Goal: Check status: Check status

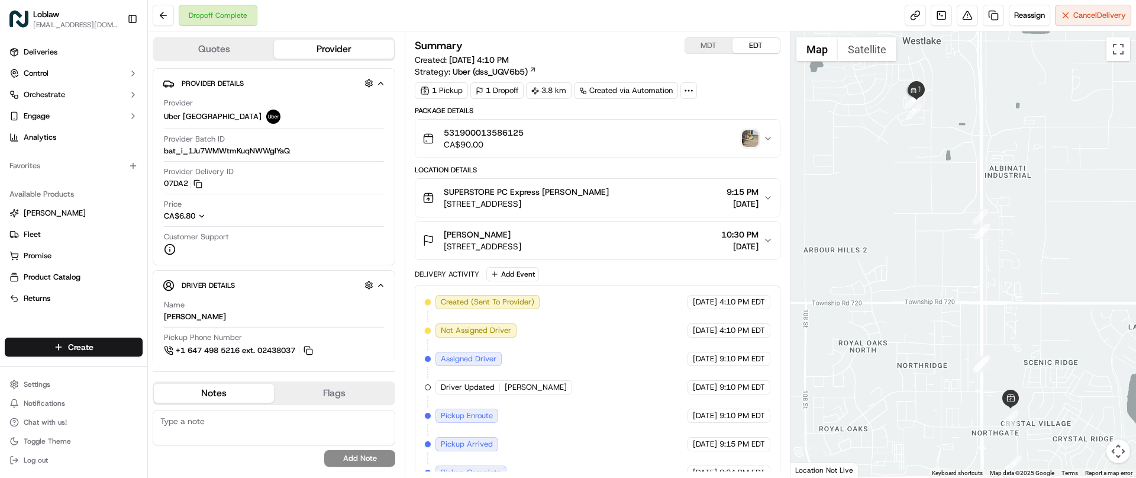
click at [750, 139] on img "button" at bounding box center [750, 138] width 17 height 17
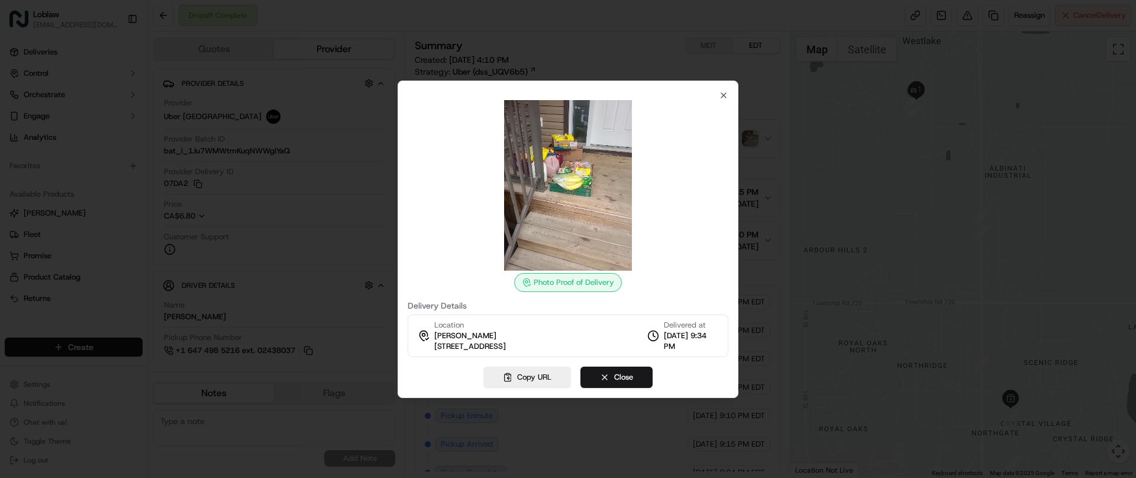
click at [1004, 235] on div at bounding box center [568, 239] width 1136 height 478
